Goal: Task Accomplishment & Management: Complete application form

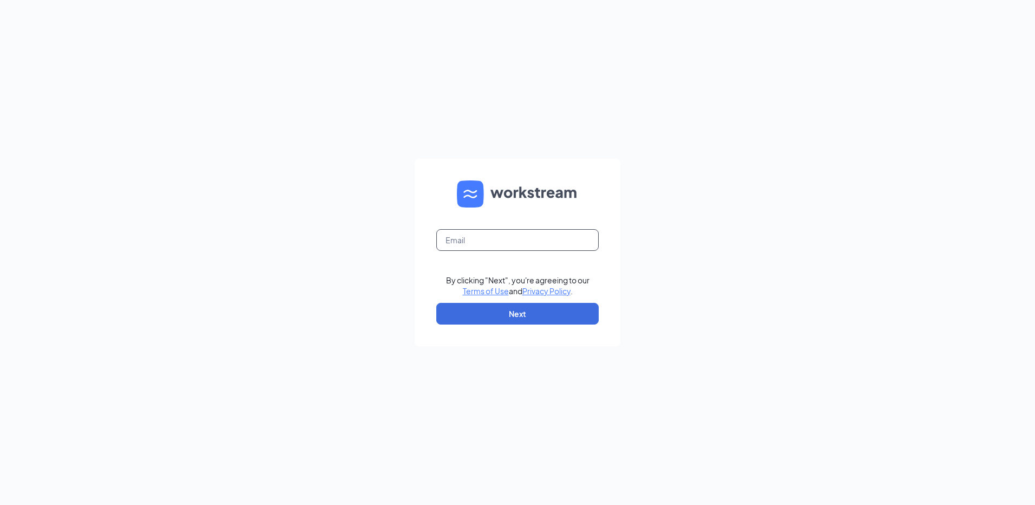
click at [503, 239] on input "text" at bounding box center [517, 240] width 162 height 22
click at [527, 244] on input "text" at bounding box center [517, 240] width 162 height 22
type input "[EMAIL_ADDRESS][PERSON_NAME][DOMAIN_NAME]"
click at [541, 313] on button "Next" at bounding box center [517, 314] width 162 height 22
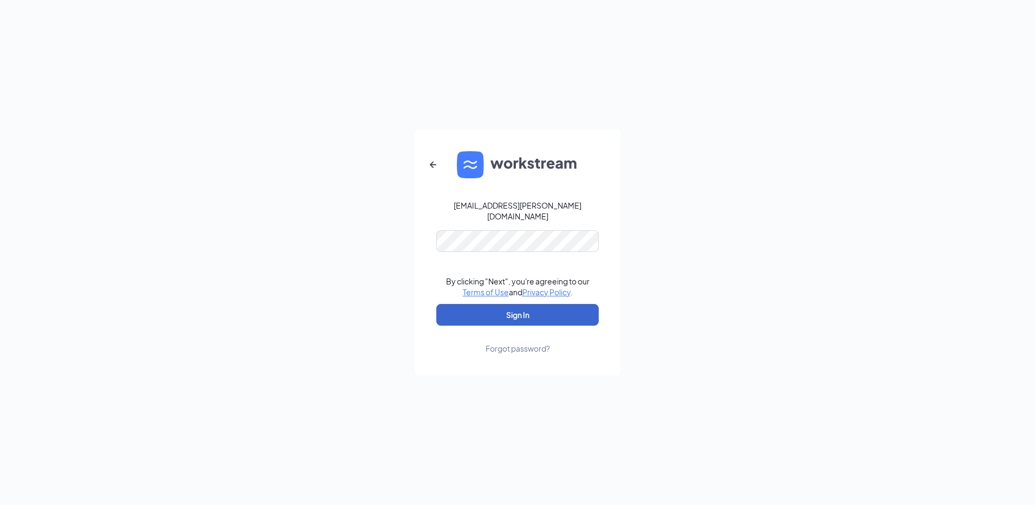
click at [542, 315] on button "Sign In" at bounding box center [517, 315] width 162 height 22
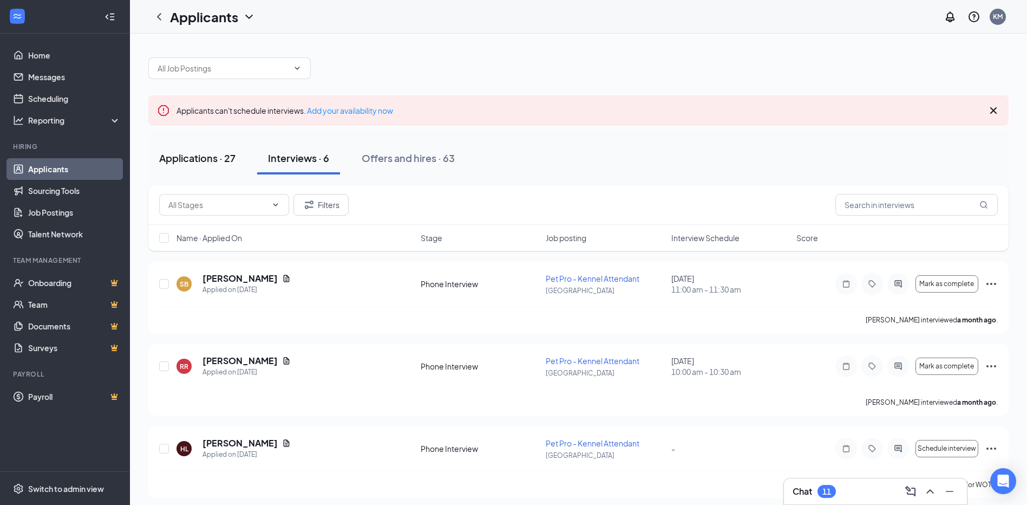
click at [200, 163] on div "Applications · 27" at bounding box center [197, 158] width 76 height 14
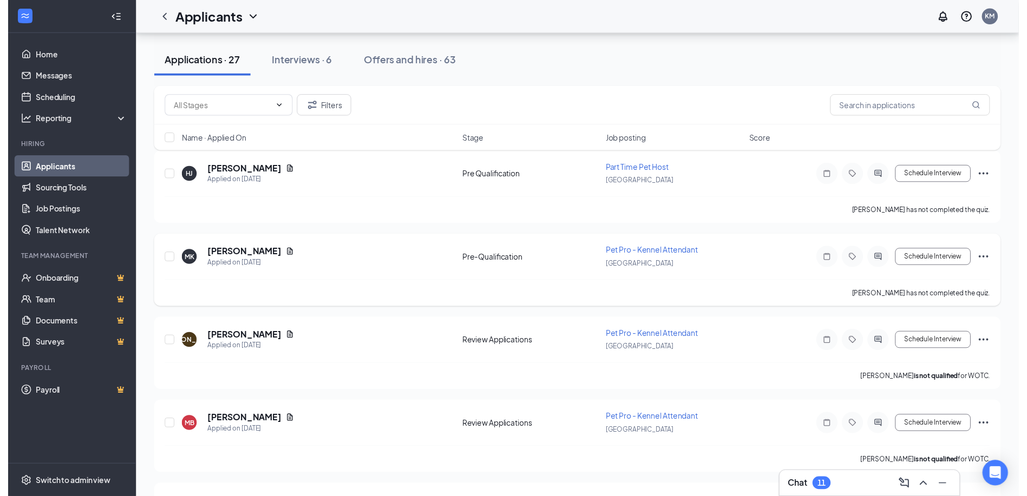
scroll to position [162, 0]
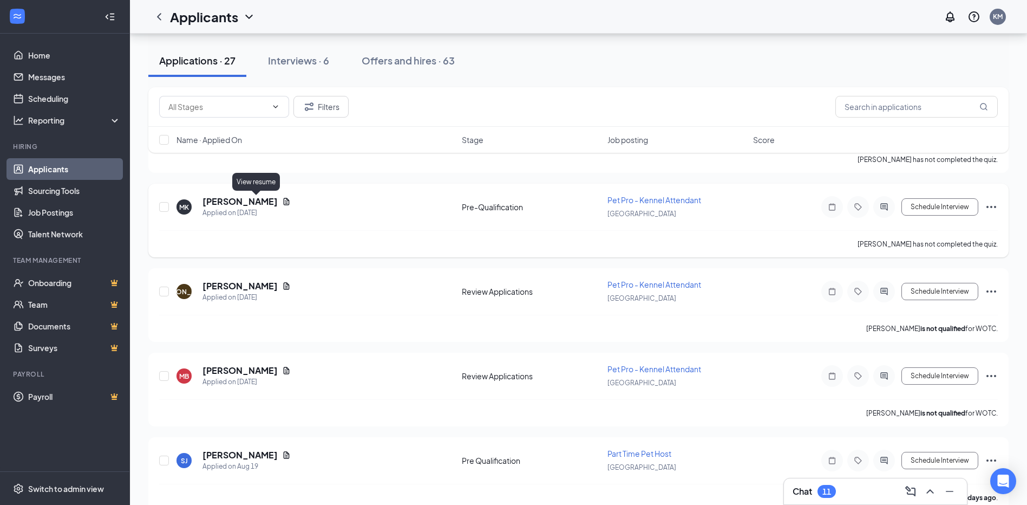
click at [282, 201] on icon "Document" at bounding box center [286, 201] width 9 height 9
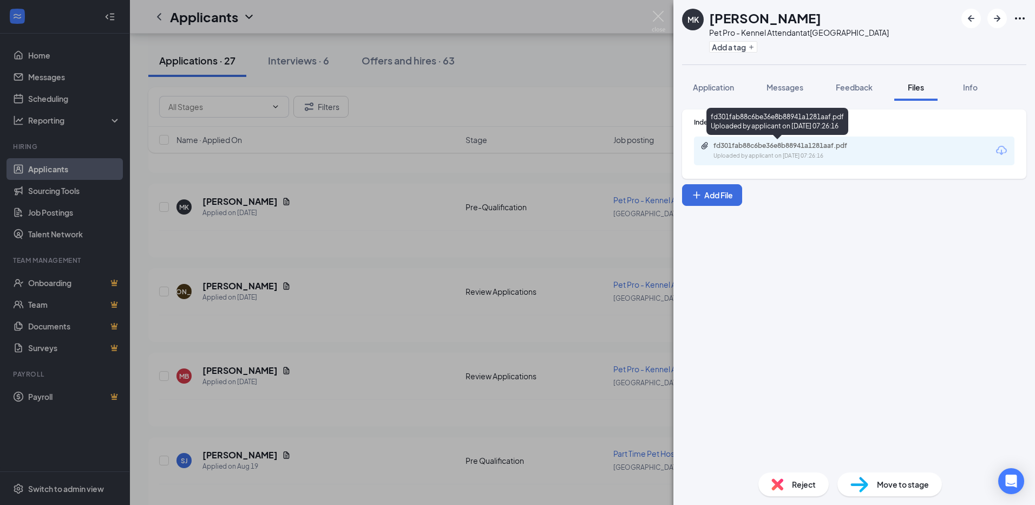
click at [786, 148] on div "fd301fab88c6be36e8b88941a1281aaf.pdf" at bounding box center [789, 145] width 152 height 9
click at [591, 105] on div "MK [PERSON_NAME] Pet Pro - Kennel Attendant at [GEOGRAPHIC_DATA] Add a tag Appl…" at bounding box center [517, 252] width 1035 height 505
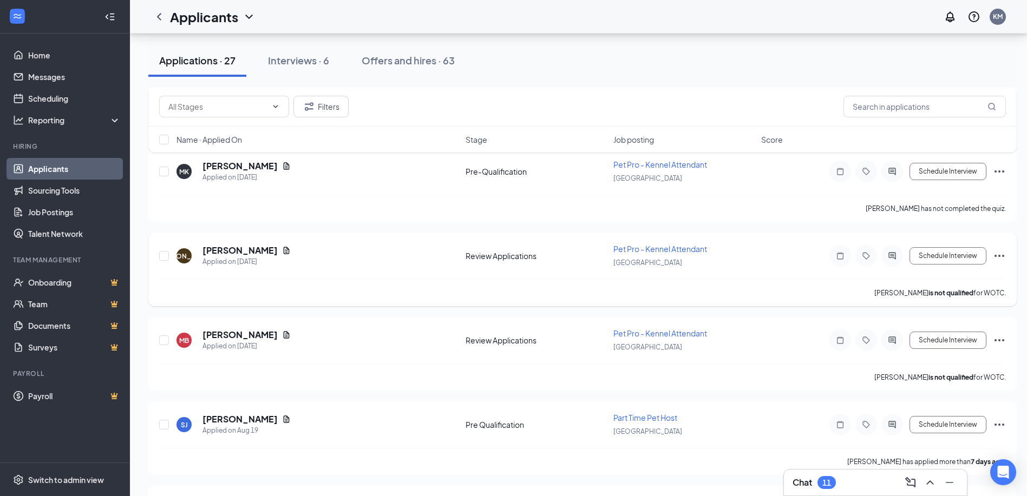
scroll to position [217, 0]
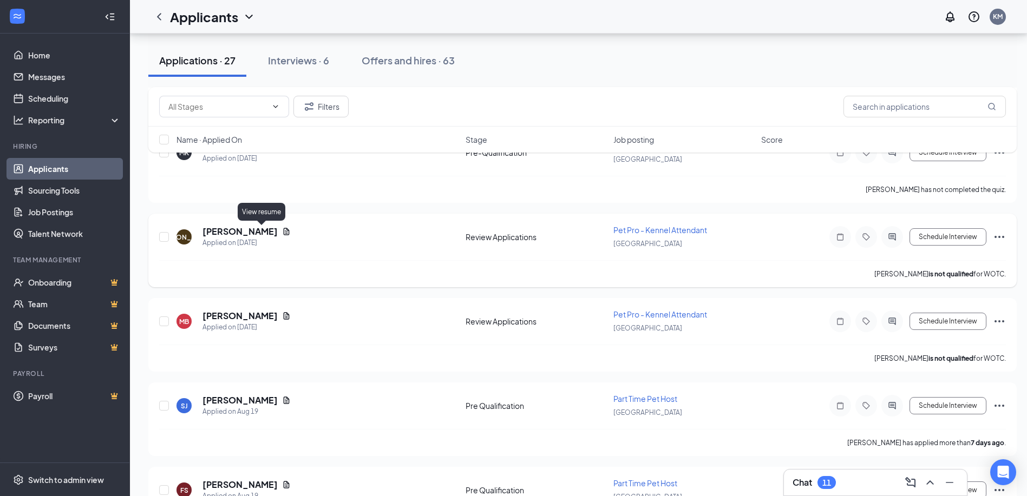
click at [282, 231] on icon "Document" at bounding box center [286, 231] width 9 height 9
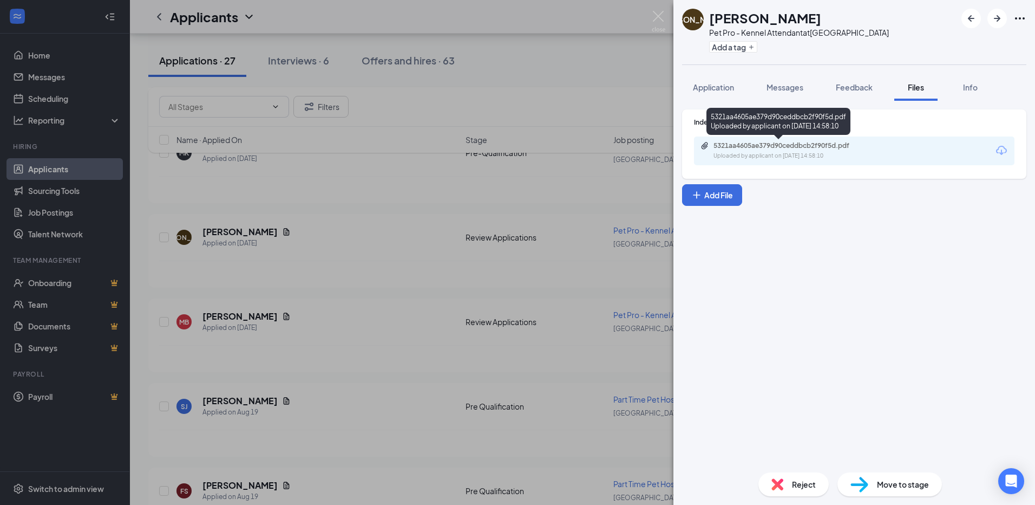
click at [774, 148] on div "5321aa4605ae379d90ceddbcb2f90f5d.pdf" at bounding box center [789, 145] width 152 height 9
click at [417, 187] on div "JO [PERSON_NAME] Pet Pro - Kennel Attendant at [GEOGRAPHIC_DATA] Add a tag Appl…" at bounding box center [517, 252] width 1035 height 505
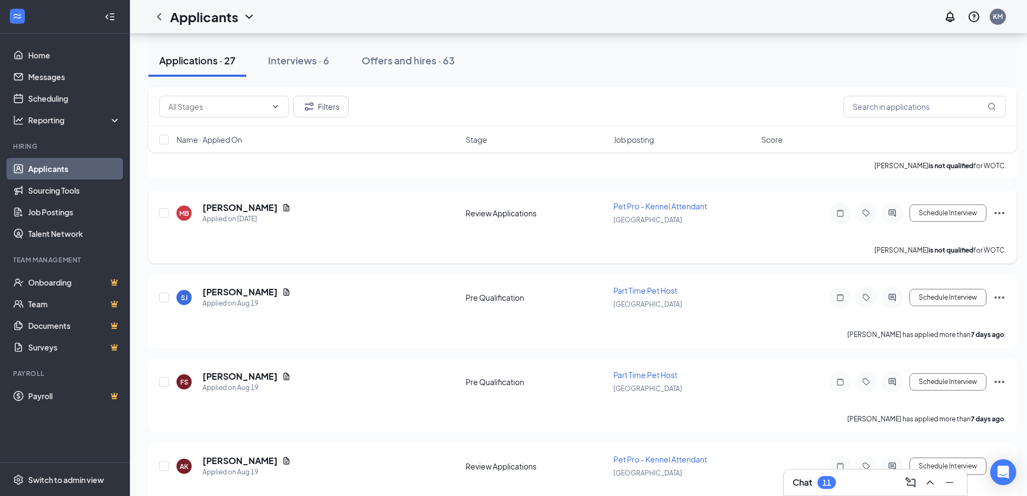
scroll to position [271, 0]
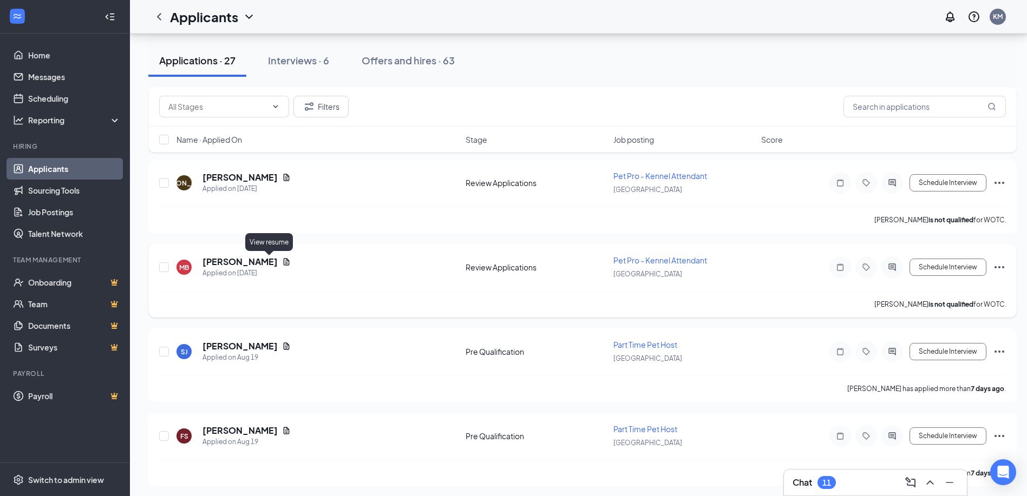
click at [282, 264] on icon "Document" at bounding box center [286, 262] width 9 height 9
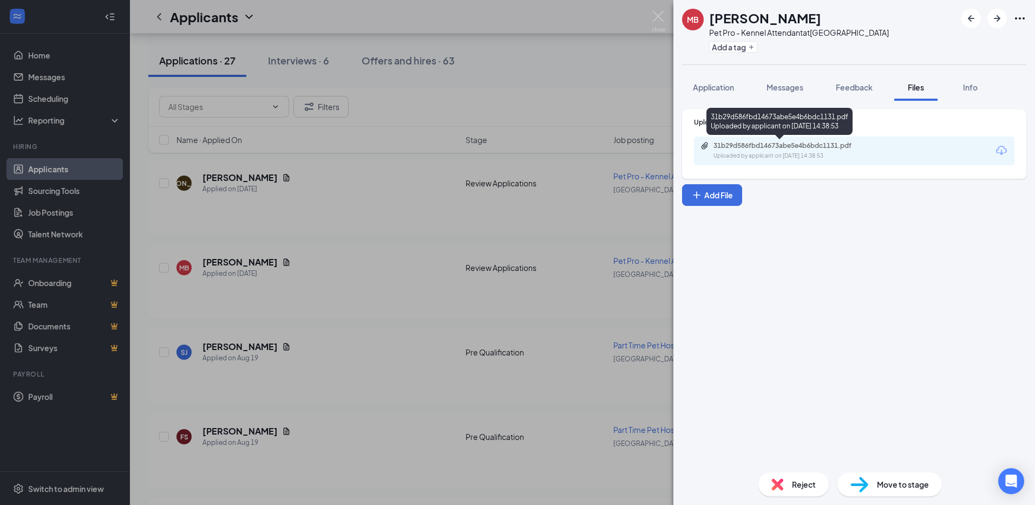
click at [797, 146] on div "31b29d586fbd14673abe5e4b6bdc1131.pdf" at bounding box center [789, 145] width 152 height 9
click at [485, 45] on div "MB [PERSON_NAME] Pet Pro - Kennel Attendant at [GEOGRAPHIC_DATA] Add a tag Appl…" at bounding box center [517, 252] width 1035 height 505
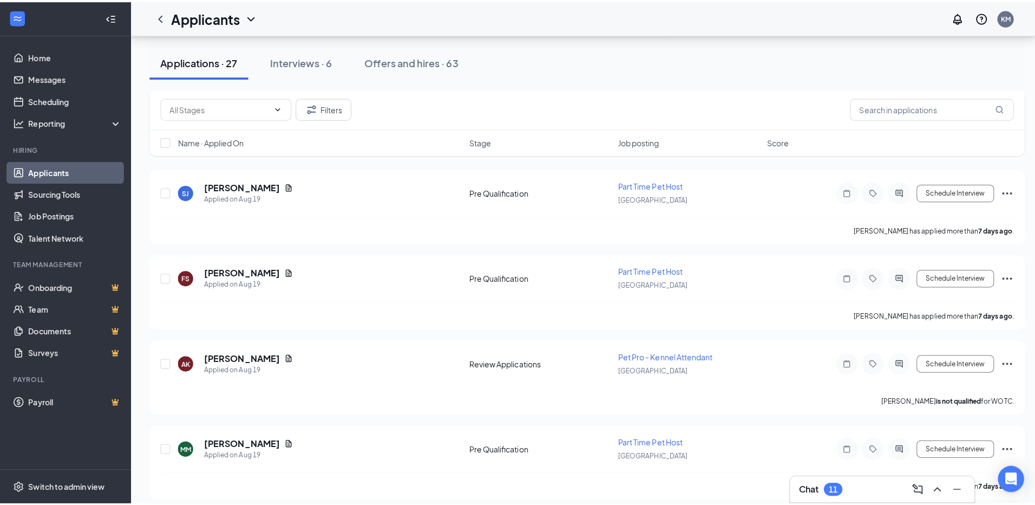
scroll to position [487, 0]
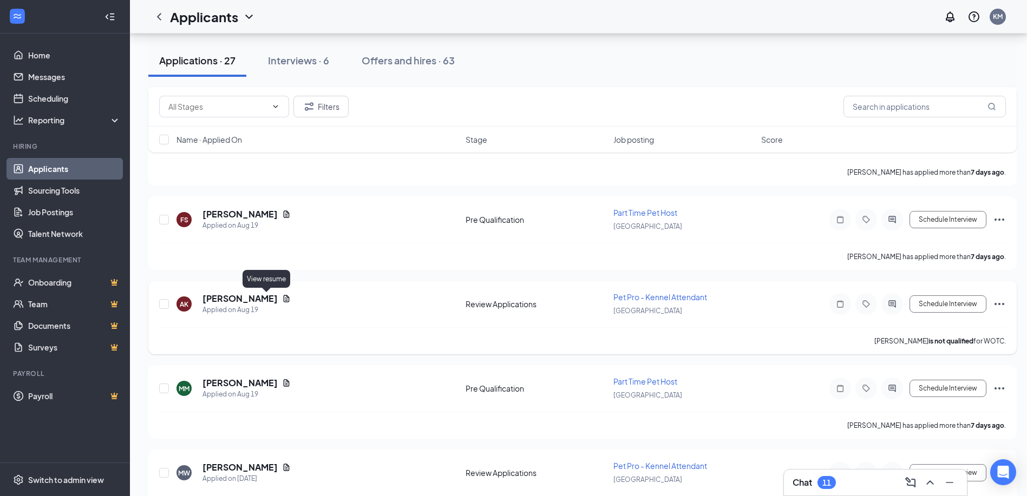
click at [282, 300] on icon "Document" at bounding box center [286, 298] width 9 height 9
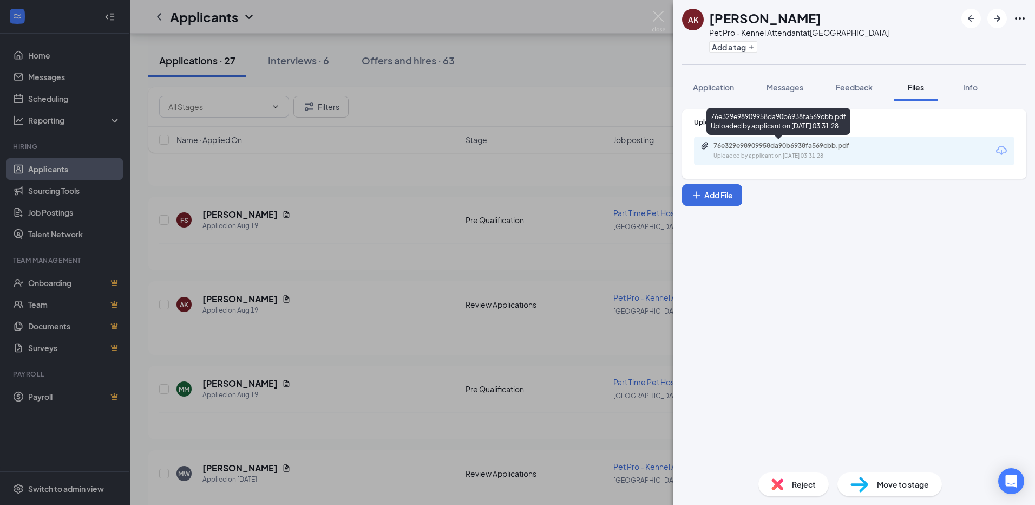
click at [730, 147] on div "76e329e98909958da90b6938fa569cbb.pdf" at bounding box center [789, 145] width 152 height 9
click at [722, 89] on span "Application" at bounding box center [713, 87] width 41 height 10
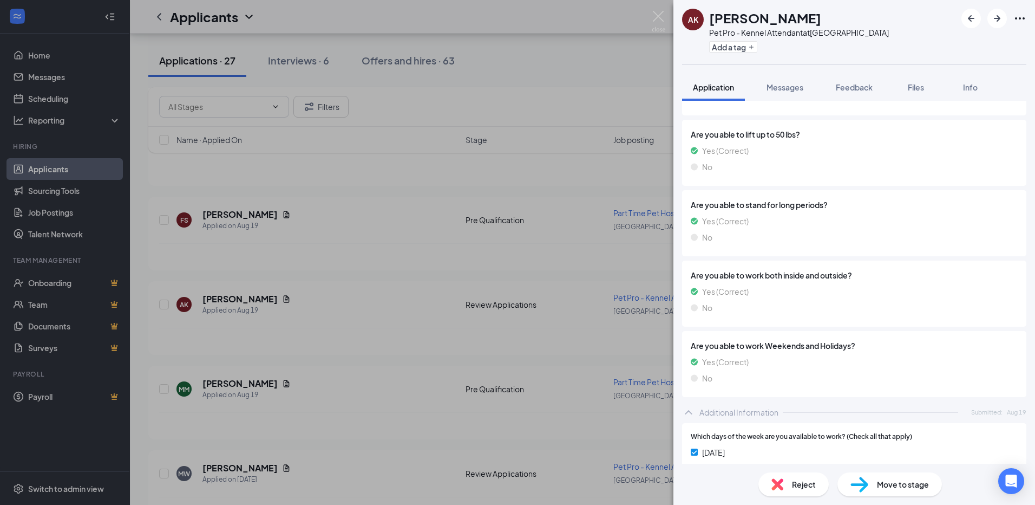
scroll to position [412, 0]
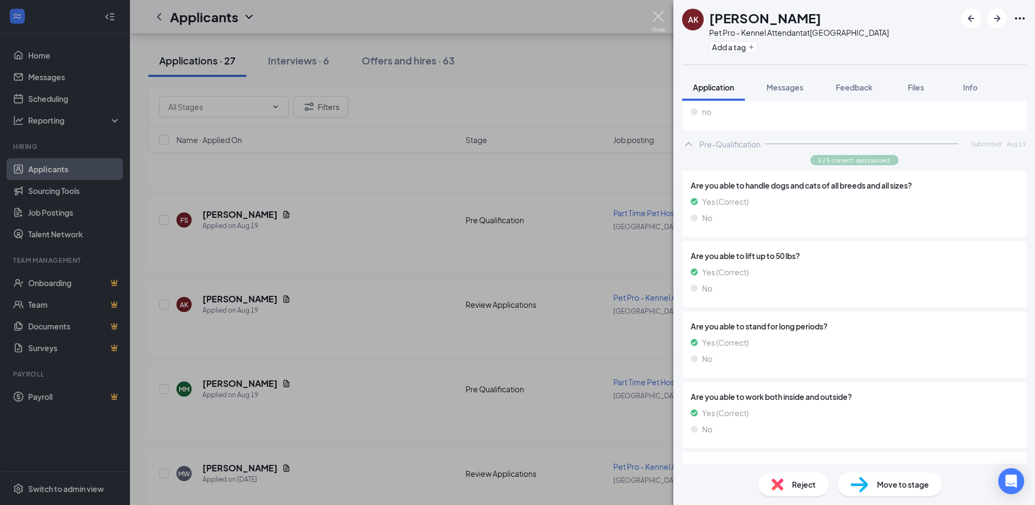
click at [659, 17] on img at bounding box center [659, 21] width 14 height 21
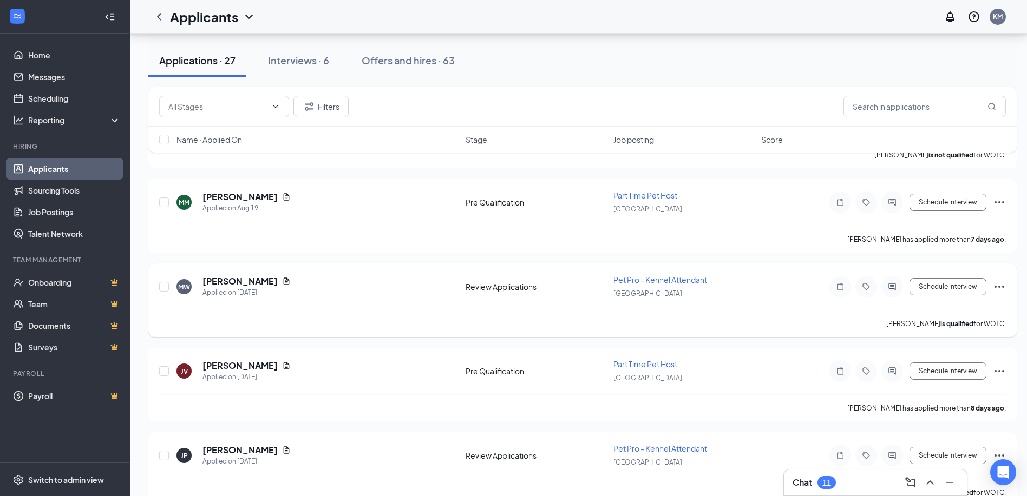
scroll to position [704, 0]
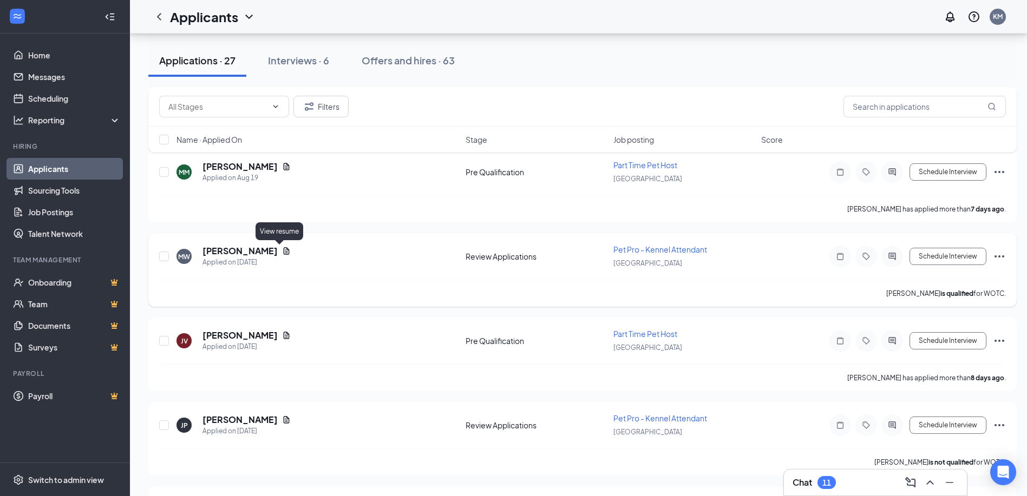
click at [282, 250] on icon "Document" at bounding box center [286, 251] width 9 height 9
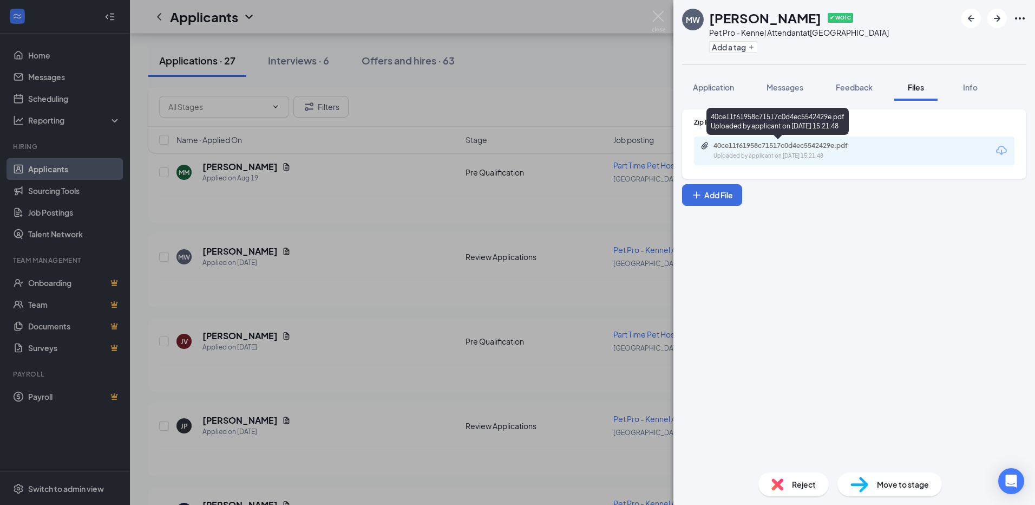
click at [774, 145] on div "40ce11f61958c71517c0d4ec5542429e.pdf" at bounding box center [789, 145] width 152 height 9
drag, startPoint x: 661, startPoint y: 15, endPoint x: 300, endPoint y: 238, distance: 424.4
click at [661, 15] on img at bounding box center [659, 21] width 14 height 21
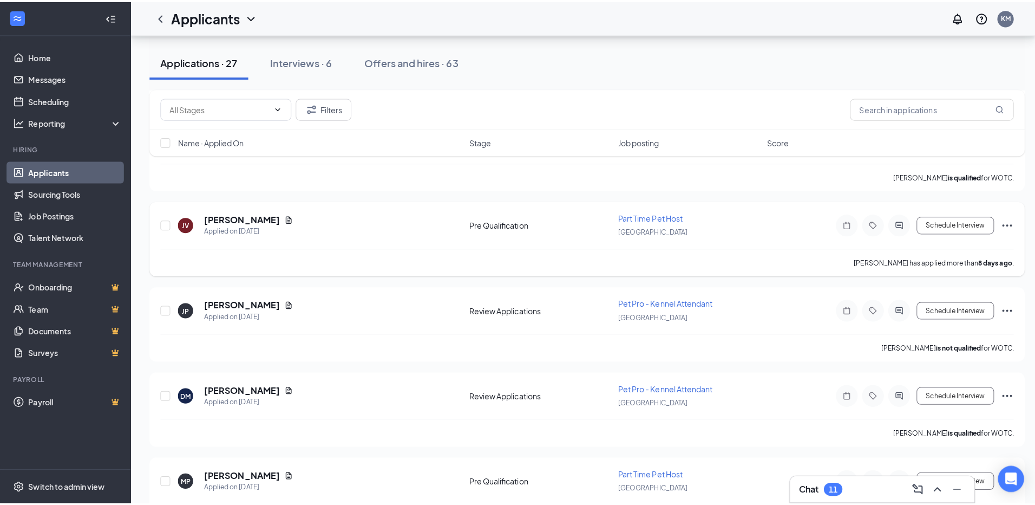
scroll to position [812, 0]
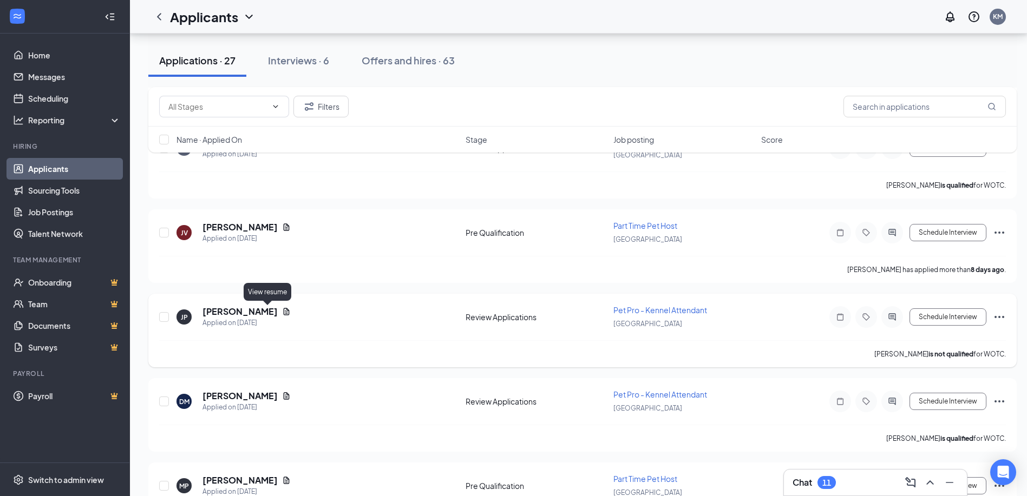
click at [284, 312] on icon "Document" at bounding box center [287, 311] width 6 height 7
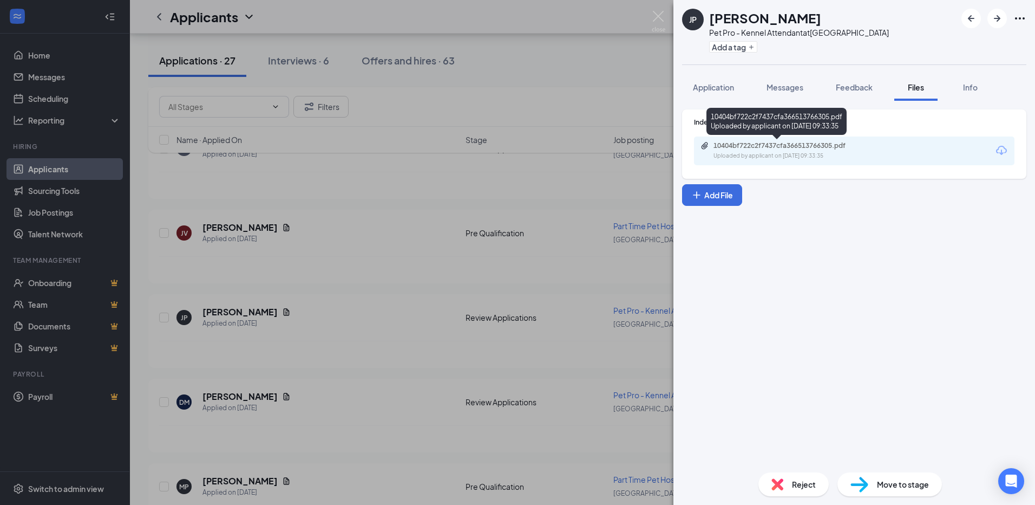
click at [775, 142] on div "10404bf722c2f7437cfa366513766305.pdf" at bounding box center [789, 145] width 152 height 9
click at [723, 90] on span "Application" at bounding box center [713, 87] width 41 height 10
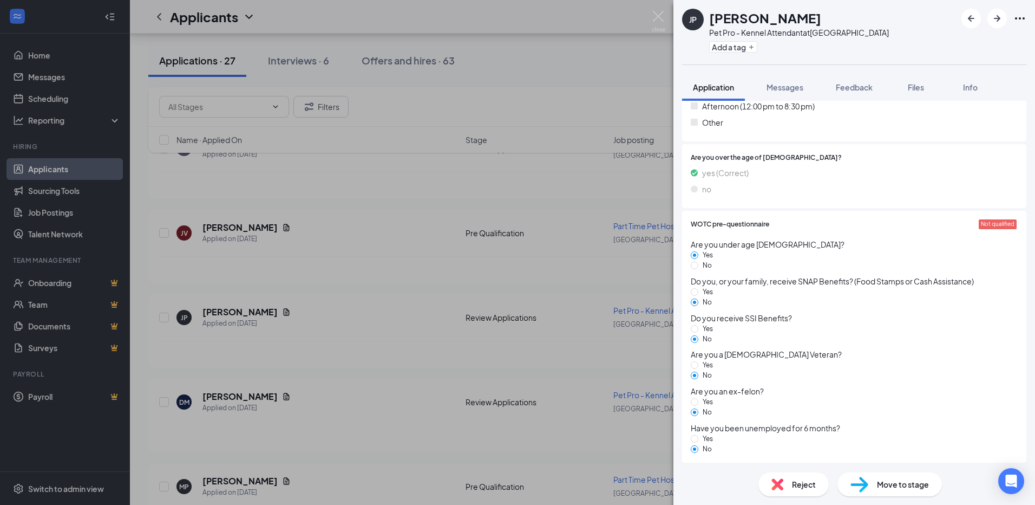
scroll to position [1092, 0]
click at [660, 18] on img at bounding box center [659, 21] width 14 height 21
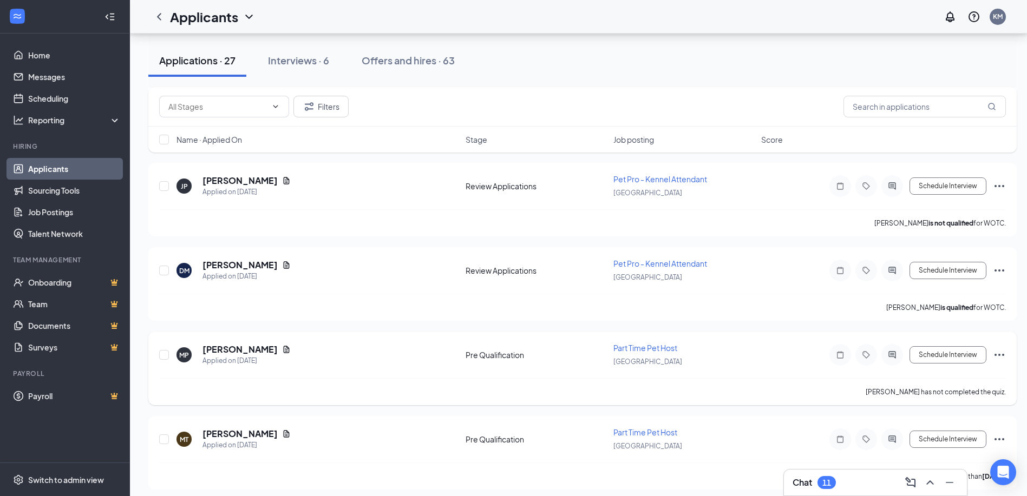
scroll to position [974, 0]
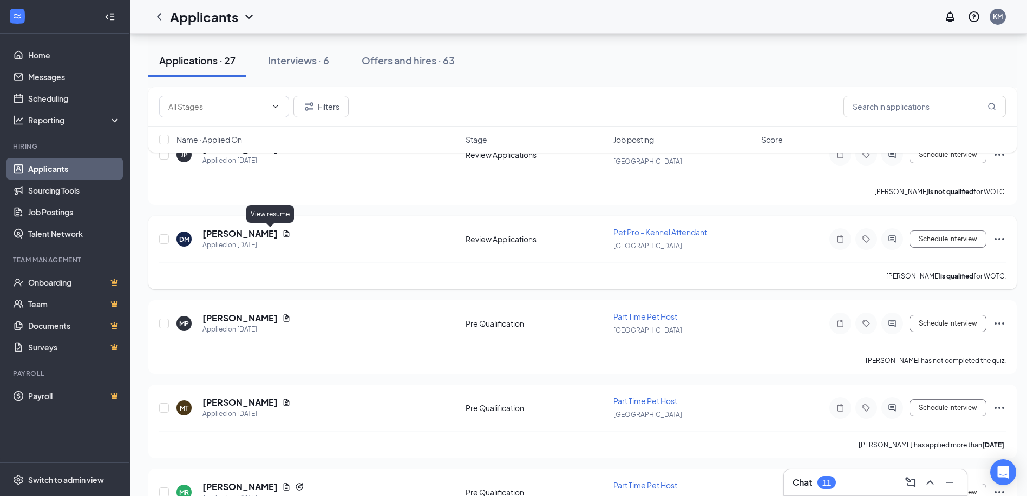
click at [282, 234] on icon "Document" at bounding box center [286, 234] width 9 height 9
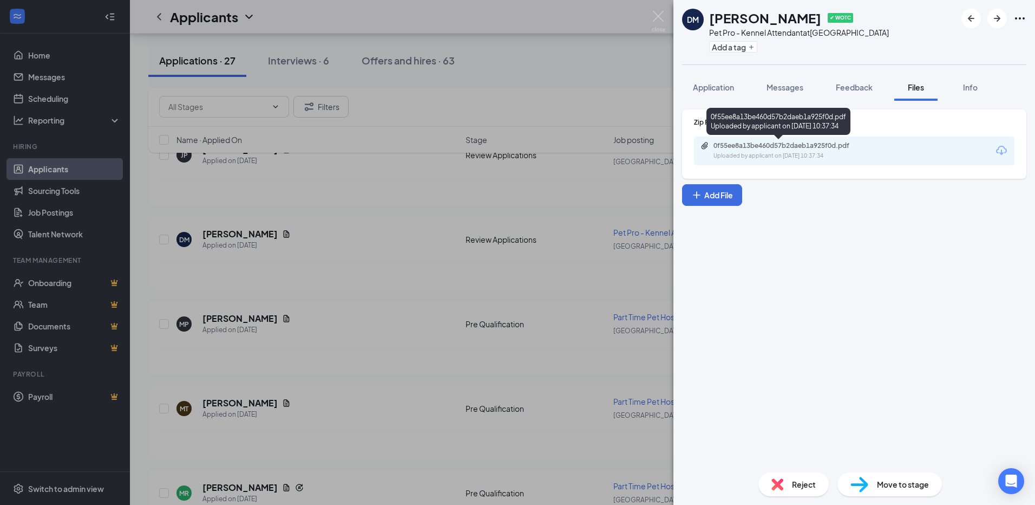
click at [817, 148] on div "0f55ee8a13be460d57b2daeb1a925f0d.pdf" at bounding box center [789, 145] width 152 height 9
click at [659, 19] on img at bounding box center [659, 21] width 14 height 21
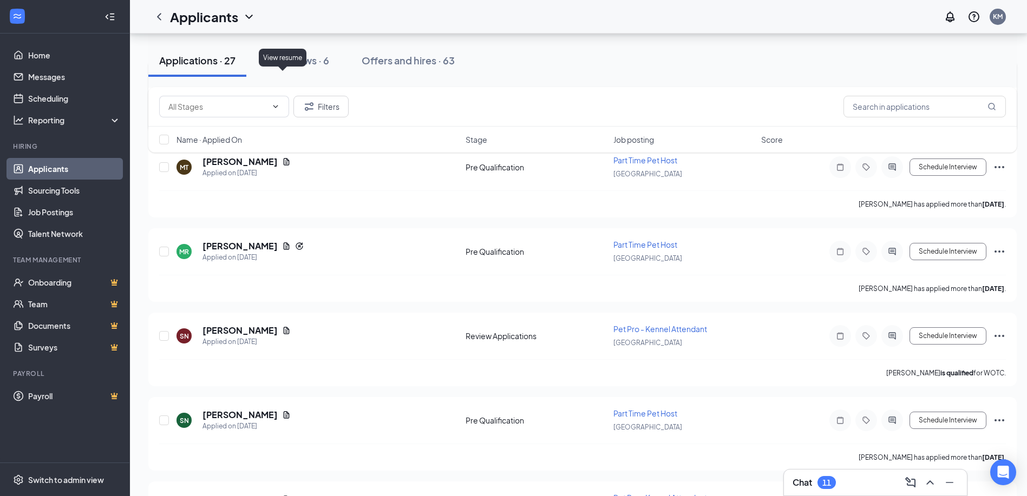
scroll to position [1245, 0]
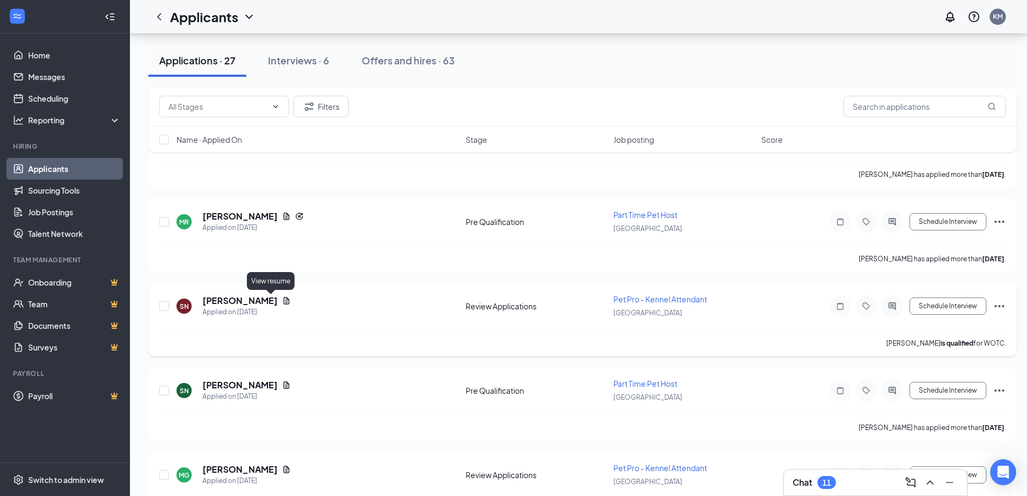
click at [284, 303] on icon "Document" at bounding box center [287, 300] width 6 height 7
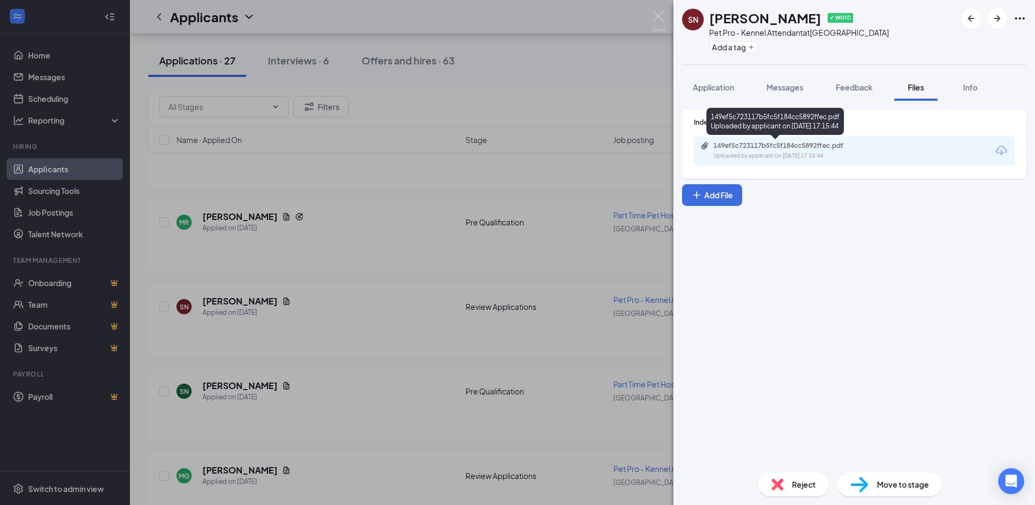
click at [778, 146] on div "149ef5c723117b5fc5f184cc5892ffec.pdf" at bounding box center [789, 145] width 152 height 9
click at [657, 14] on img at bounding box center [659, 21] width 14 height 21
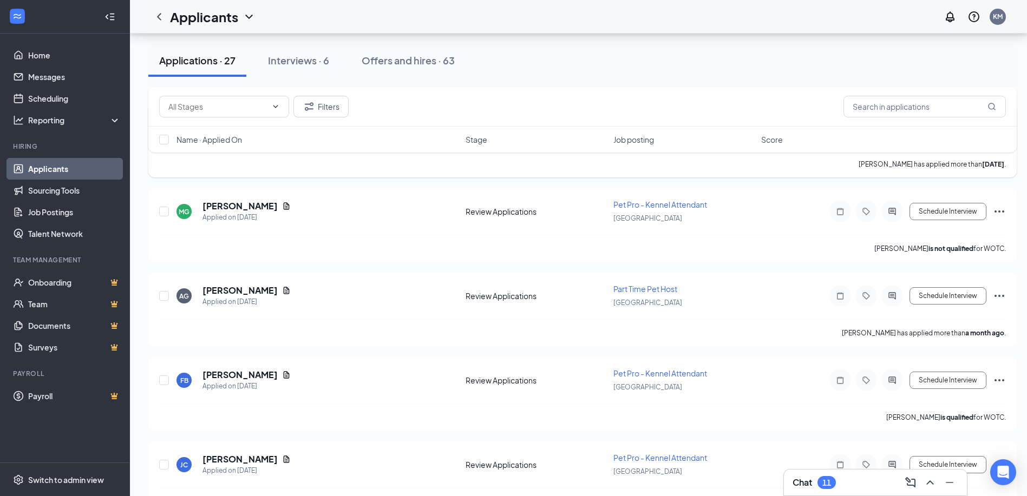
scroll to position [1516, 0]
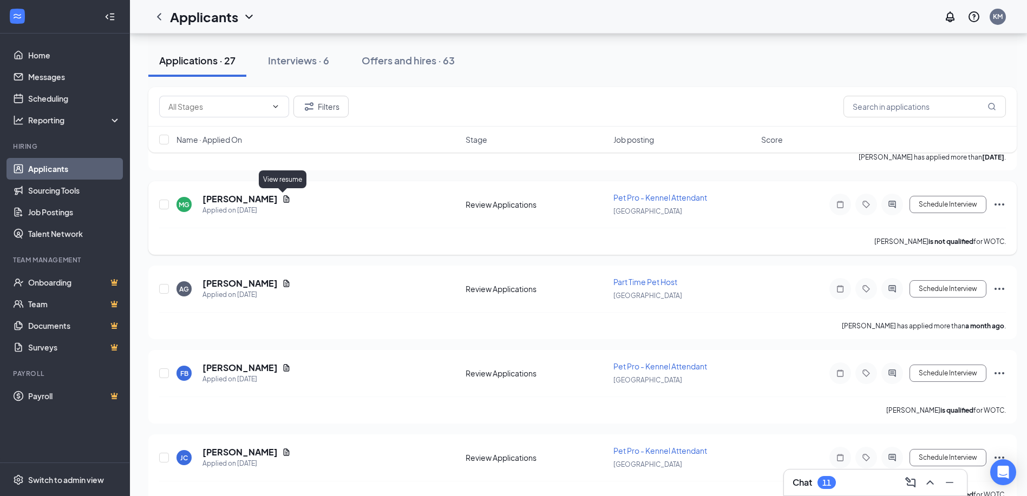
click at [282, 200] on icon "Document" at bounding box center [286, 199] width 9 height 9
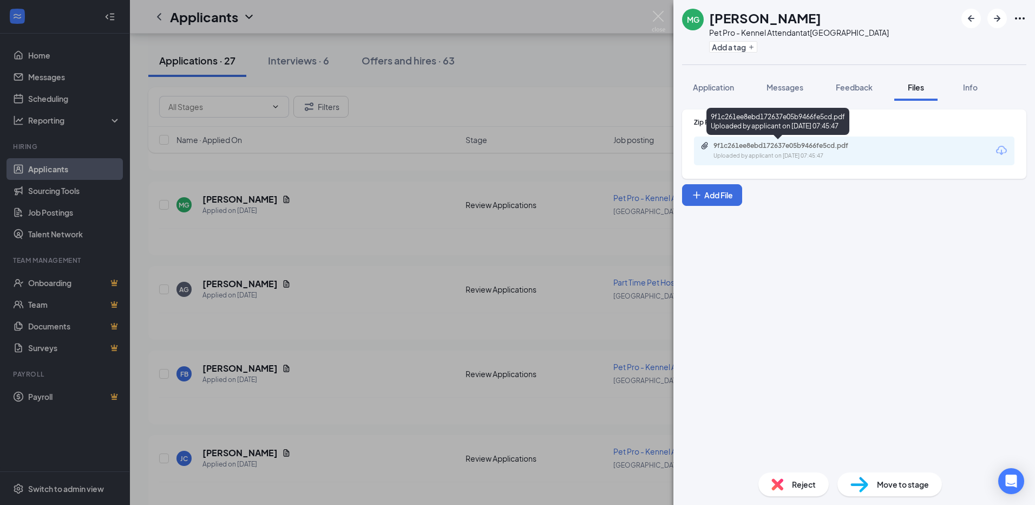
click at [751, 143] on div "9f1c261ee8ebd172637e05b9466fe5cd.pdf" at bounding box center [789, 145] width 152 height 9
click at [659, 18] on img at bounding box center [659, 21] width 14 height 21
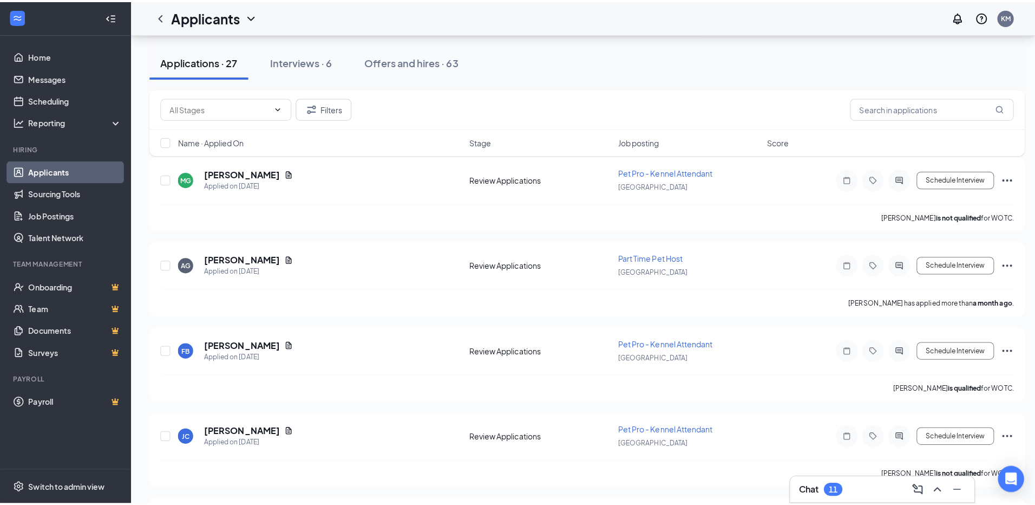
scroll to position [1570, 0]
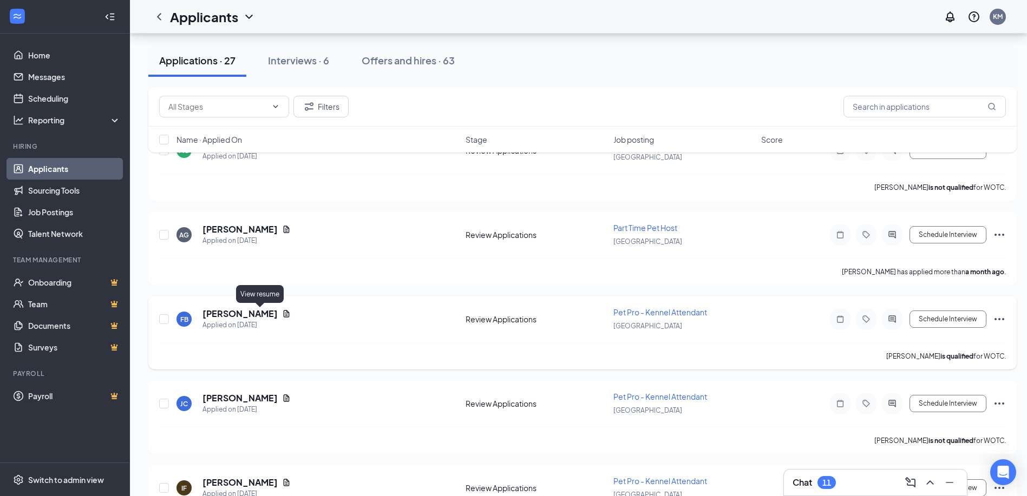
click at [282, 315] on icon "Document" at bounding box center [286, 314] width 9 height 9
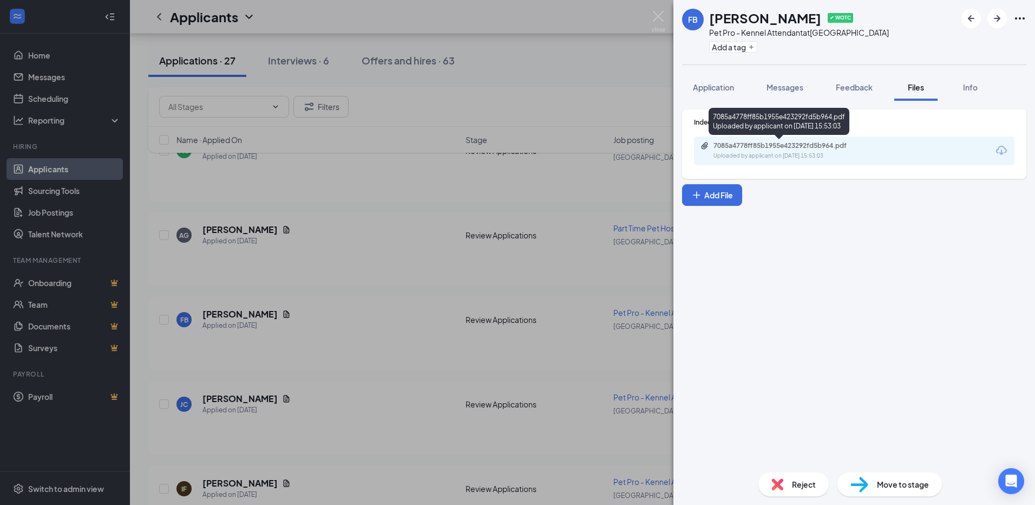
click at [757, 145] on div "7085a4778ff85b1955e423292fd5b964.pdf" at bounding box center [789, 145] width 152 height 9
click at [716, 86] on span "Application" at bounding box center [713, 87] width 41 height 10
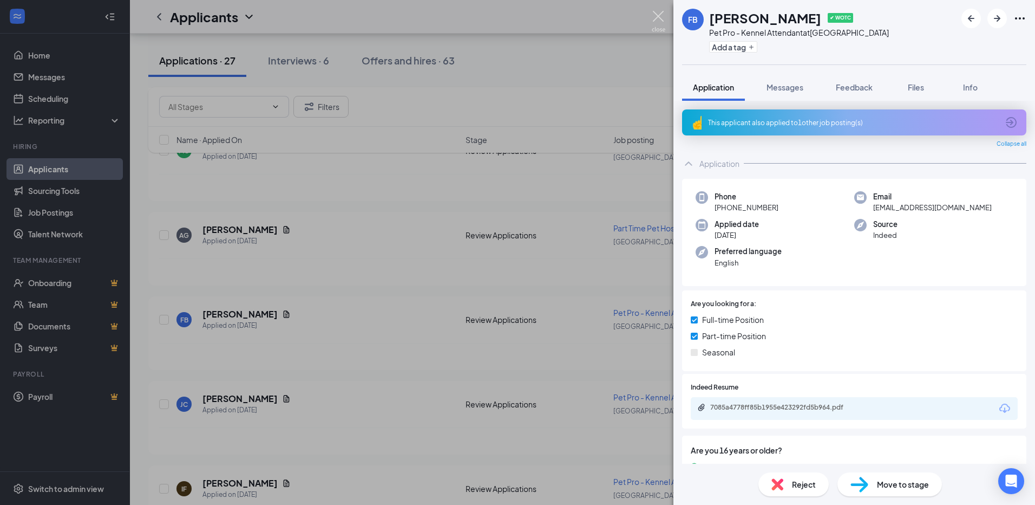
click at [658, 18] on img at bounding box center [659, 21] width 14 height 21
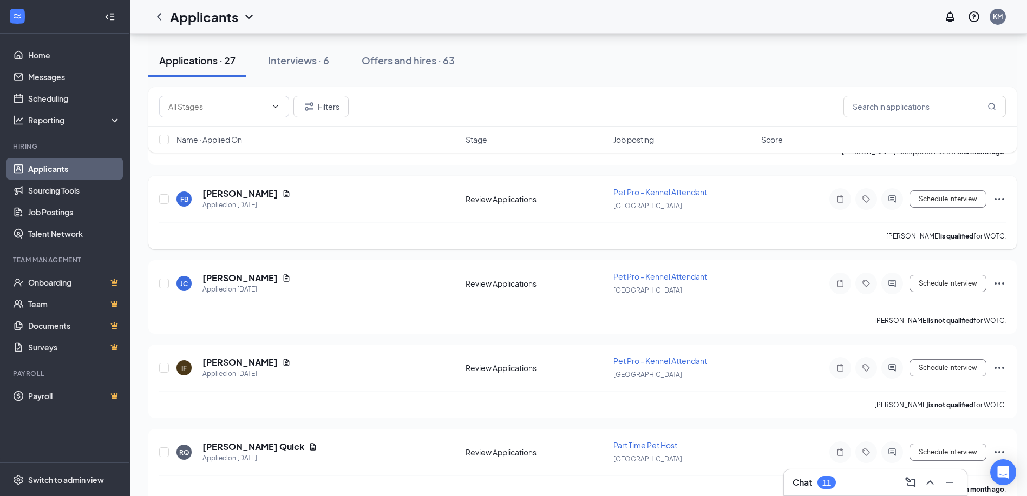
scroll to position [1786, 0]
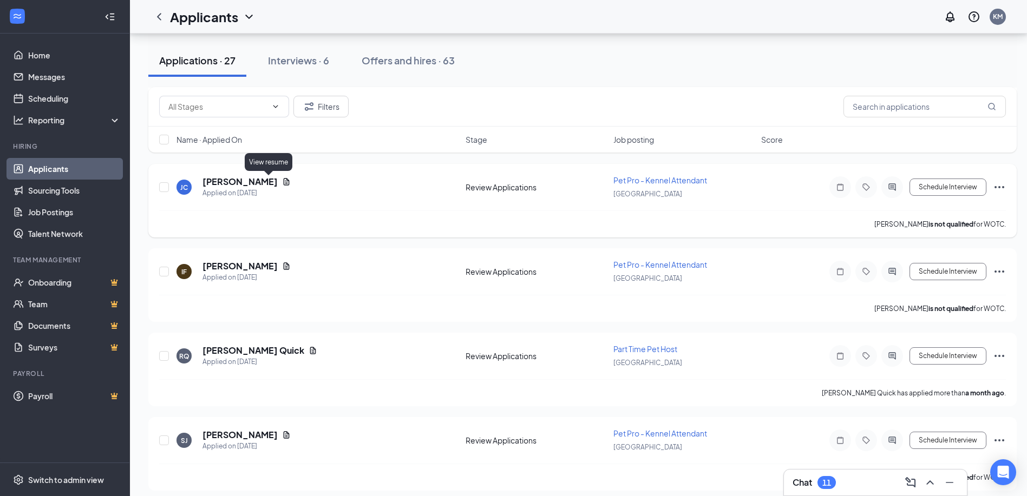
click at [282, 181] on icon "Document" at bounding box center [286, 182] width 9 height 9
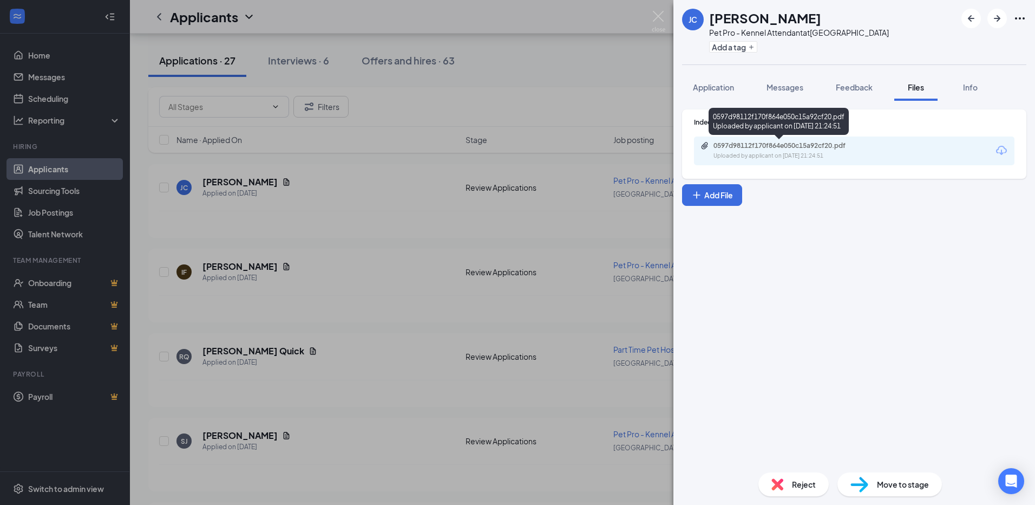
click at [785, 144] on div "0597d98112f170f864e050c15a92cf20.pdf" at bounding box center [789, 145] width 152 height 9
click at [581, 62] on div "[PERSON_NAME] Pet Pro - Kennel Attendant at [GEOGRAPHIC_DATA] Add a tag Applica…" at bounding box center [517, 252] width 1035 height 505
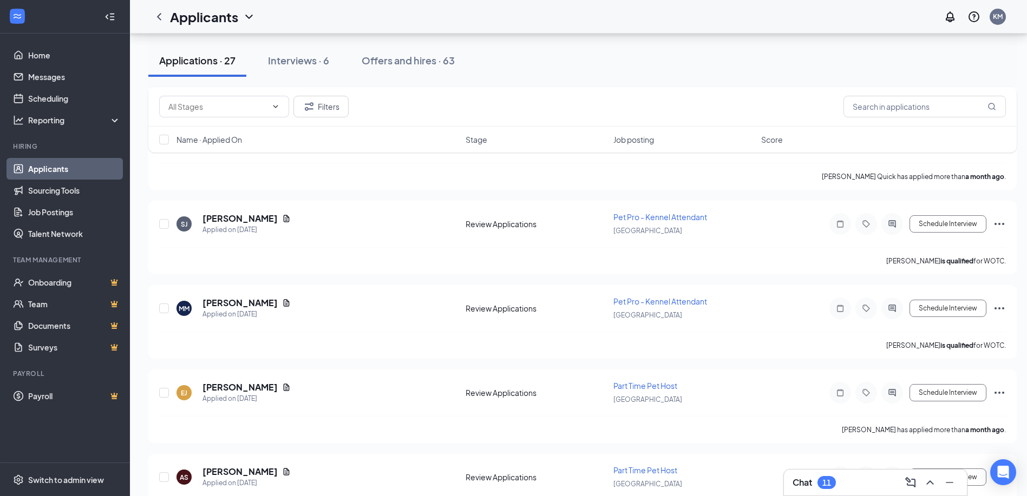
scroll to position [2047, 0]
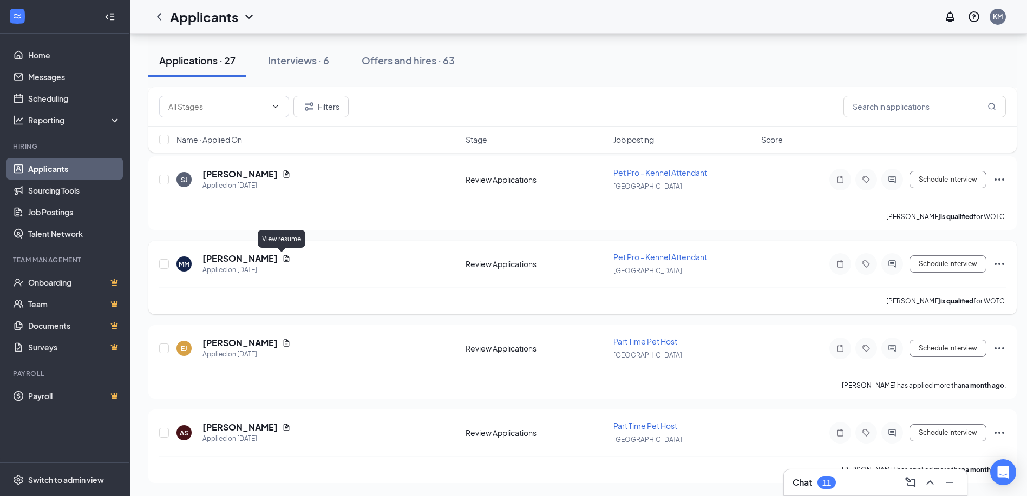
click at [284, 261] on icon "Document" at bounding box center [287, 258] width 6 height 7
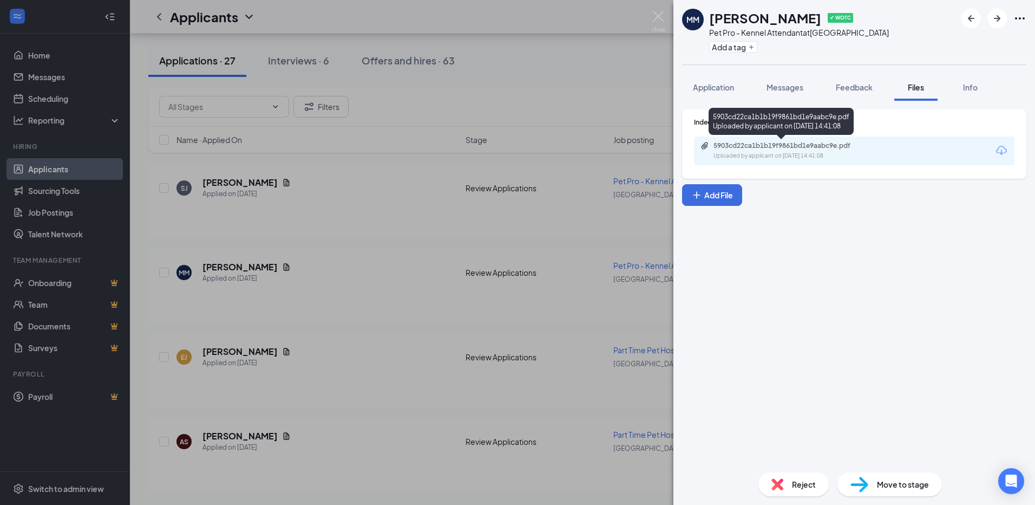
click at [800, 149] on div "5903cd22ca1b1b19f9861bd1e9aabc9e.pdf" at bounding box center [789, 145] width 152 height 9
click at [658, 16] on img at bounding box center [659, 21] width 14 height 21
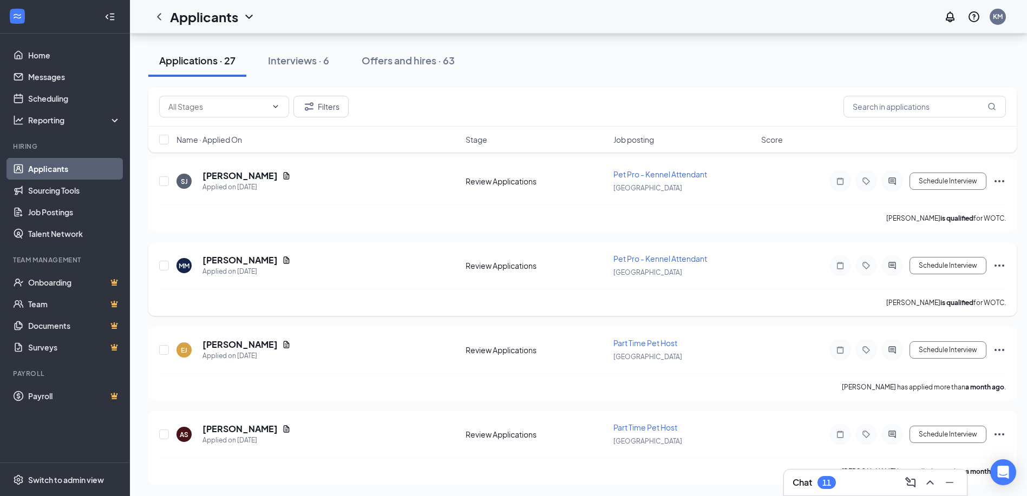
scroll to position [2047, 0]
click at [284, 346] on icon "Document" at bounding box center [287, 342] width 6 height 7
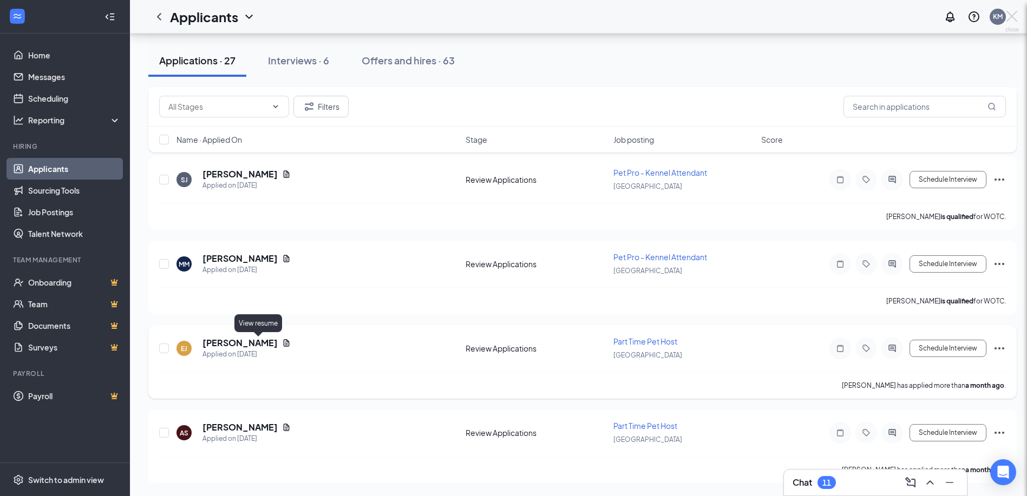
scroll to position [2039, 0]
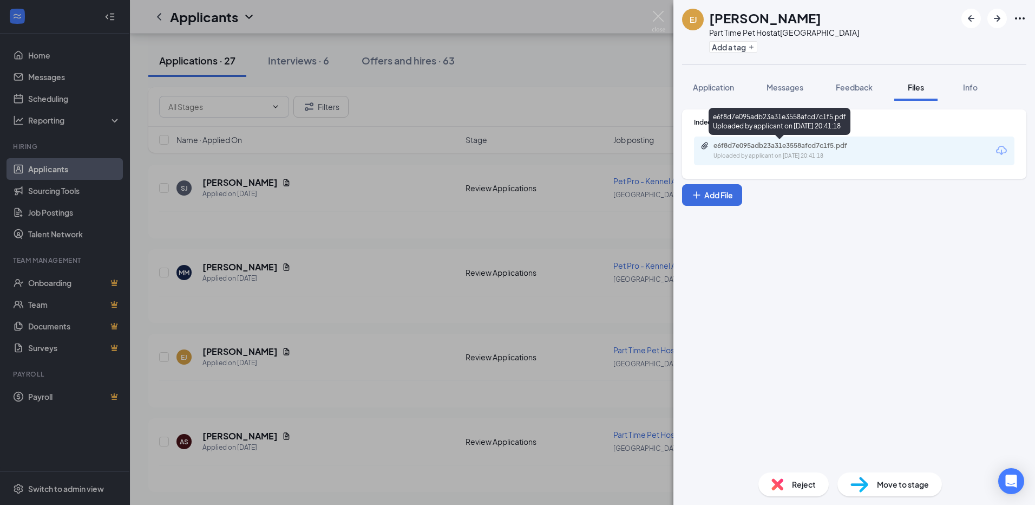
click at [742, 146] on div "e6f8d7e095adb23a31e3558afcd7c1f5.pdf" at bounding box center [789, 145] width 152 height 9
click at [660, 18] on img at bounding box center [659, 21] width 14 height 21
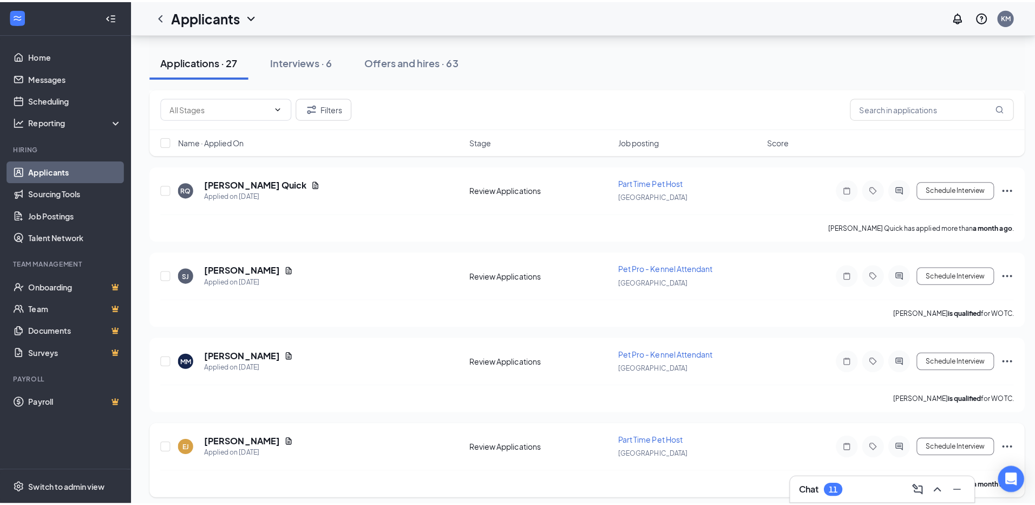
scroll to position [1931, 0]
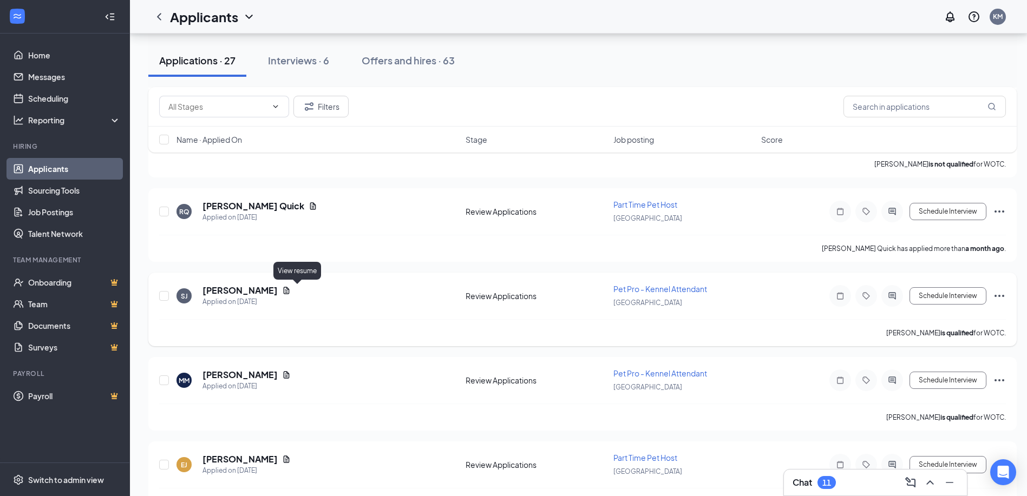
click at [291, 292] on icon "Document" at bounding box center [286, 290] width 9 height 9
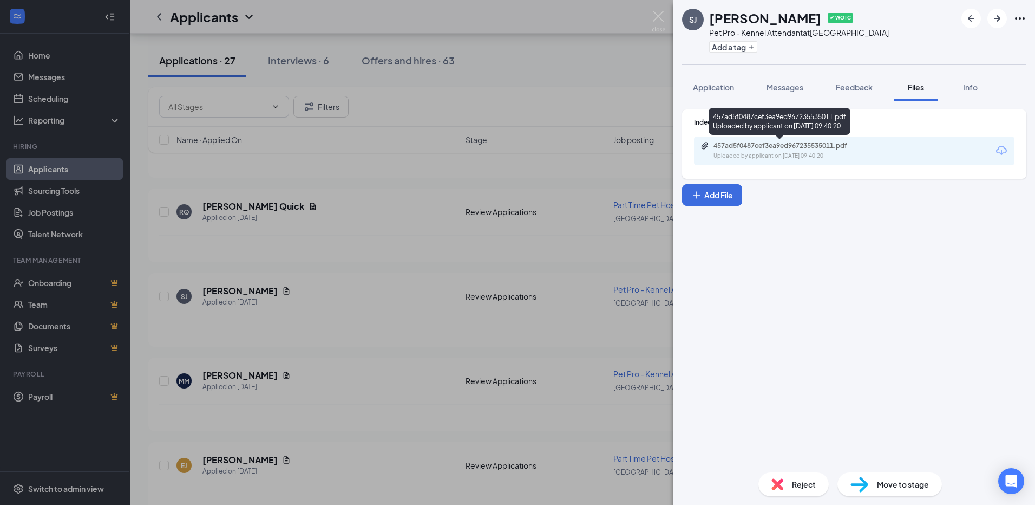
click at [800, 142] on div "457ad5f0487cef3ea9ed967235535011.pdf" at bounding box center [789, 145] width 152 height 9
click at [658, 15] on img at bounding box center [659, 21] width 14 height 21
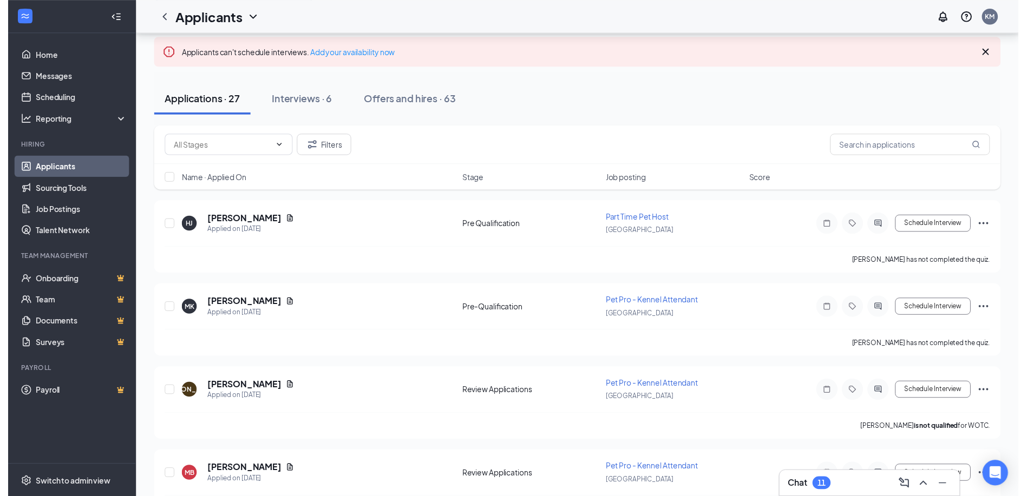
scroll to position [108, 0]
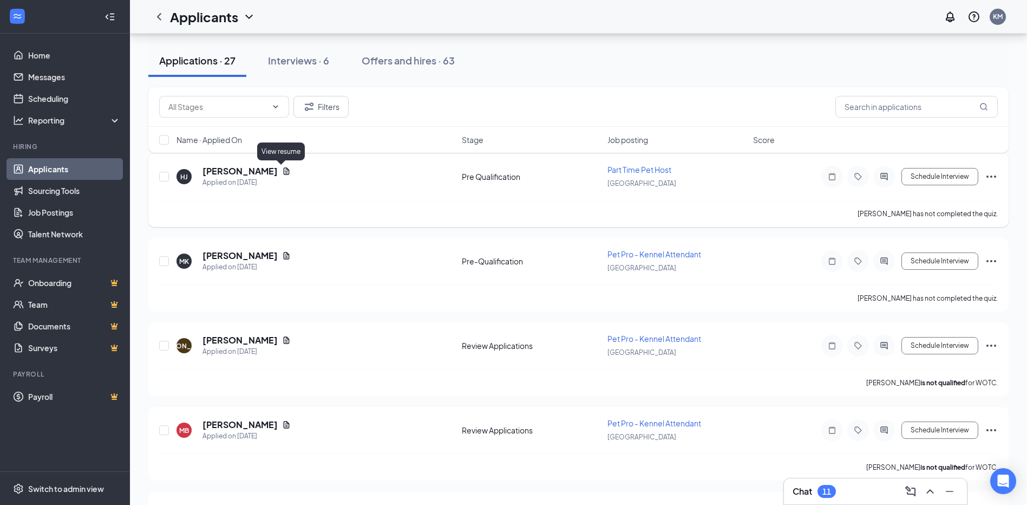
click at [282, 168] on icon "Document" at bounding box center [286, 171] width 9 height 9
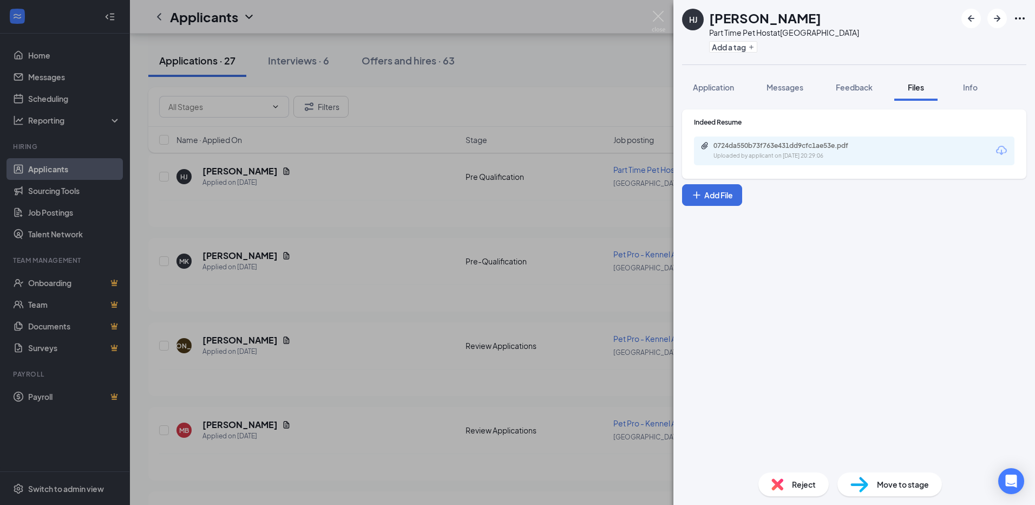
click at [746, 148] on div "0724da550b73f763e431dd9cfc1ae53e.pdf" at bounding box center [789, 145] width 152 height 9
click at [559, 40] on div "HJ [PERSON_NAME] Part Time Pet Host at [GEOGRAPHIC_DATA] Add a tag Application …" at bounding box center [517, 252] width 1035 height 505
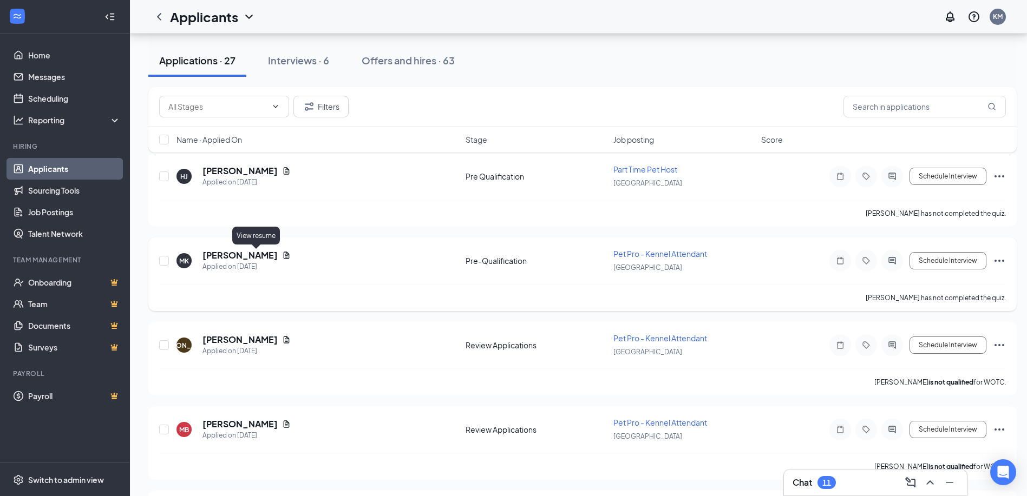
click at [282, 257] on icon "Document" at bounding box center [286, 255] width 9 height 9
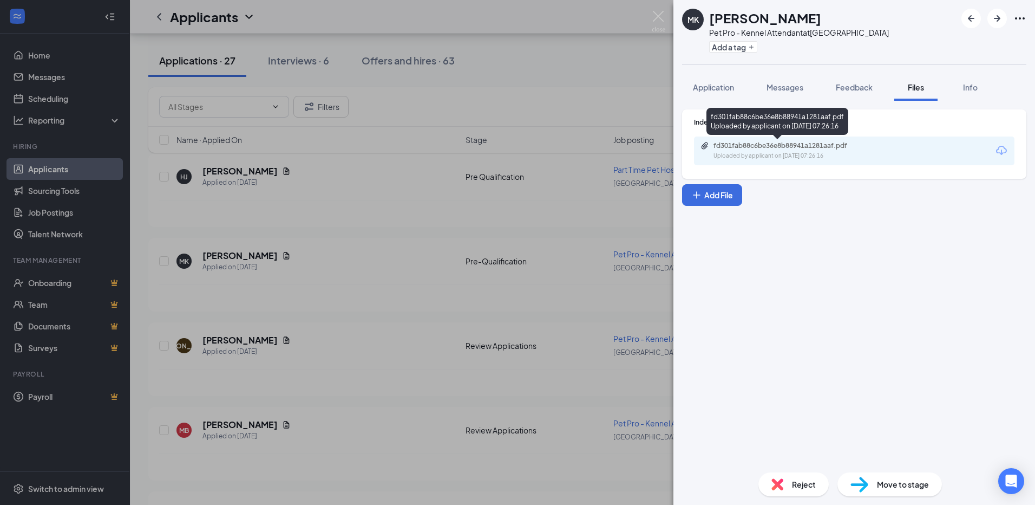
click at [772, 148] on div "fd301fab88c6be36e8b88941a1281aaf.pdf" at bounding box center [789, 145] width 152 height 9
click at [577, 37] on div "MK [PERSON_NAME] Pet Pro - Kennel Attendant at [GEOGRAPHIC_DATA] Add a tag Appl…" at bounding box center [517, 252] width 1035 height 505
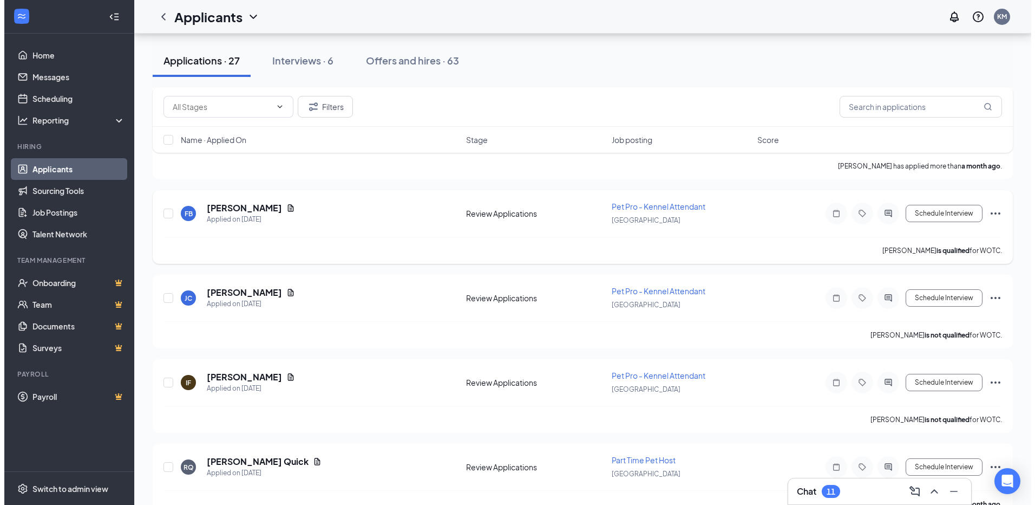
scroll to position [1678, 0]
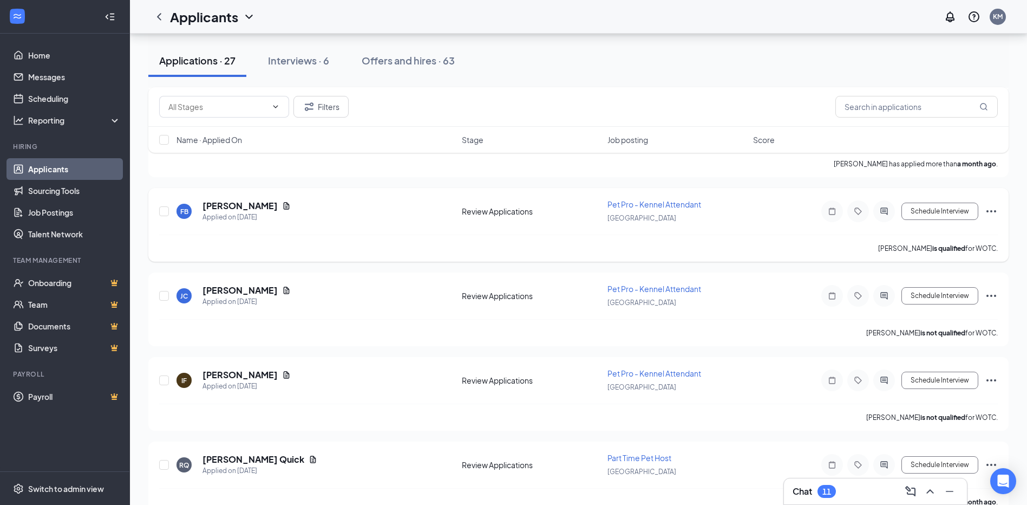
click at [270, 210] on div "FB [PERSON_NAME] Applied on [DATE]" at bounding box center [315, 211] width 279 height 23
click at [229, 205] on h5 "[PERSON_NAME]" at bounding box center [239, 206] width 75 height 12
